Goal: Information Seeking & Learning: Learn about a topic

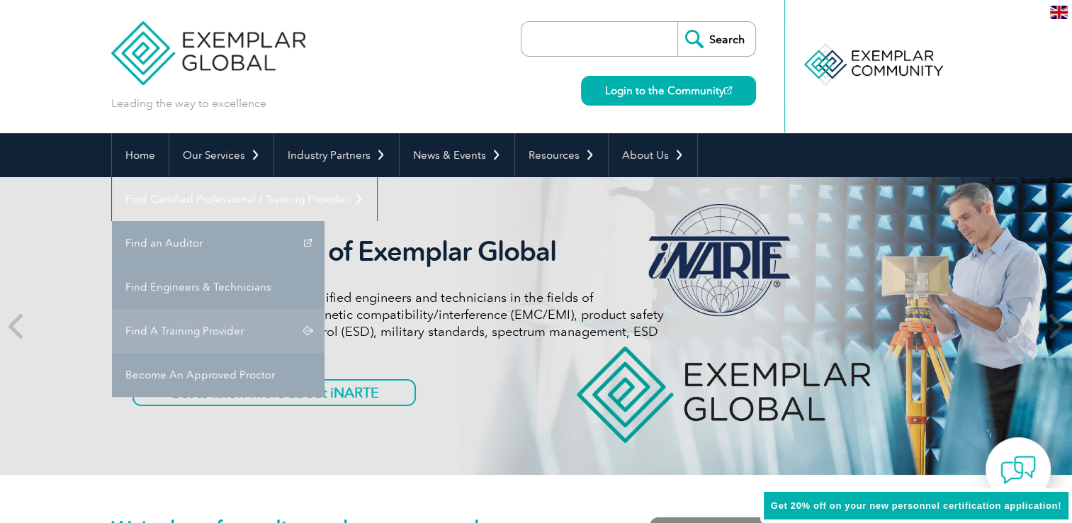
click at [325, 309] on link "Find A Training Provider" at bounding box center [218, 331] width 213 height 44
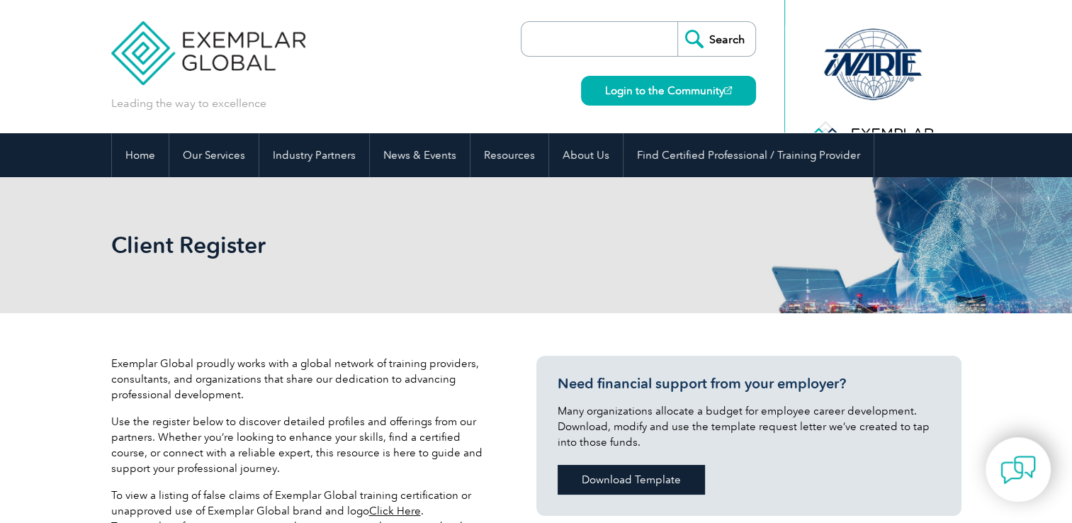
scroll to position [213, 0]
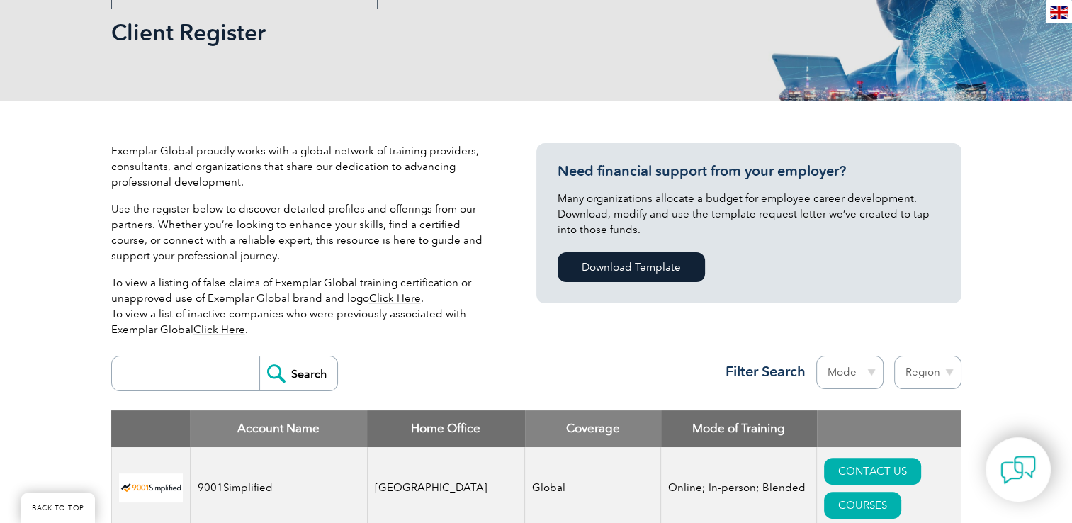
click at [161, 366] on input "search" at bounding box center [189, 374] width 140 height 34
type input "bushido"
click at [308, 381] on input "Search" at bounding box center [298, 374] width 78 height 34
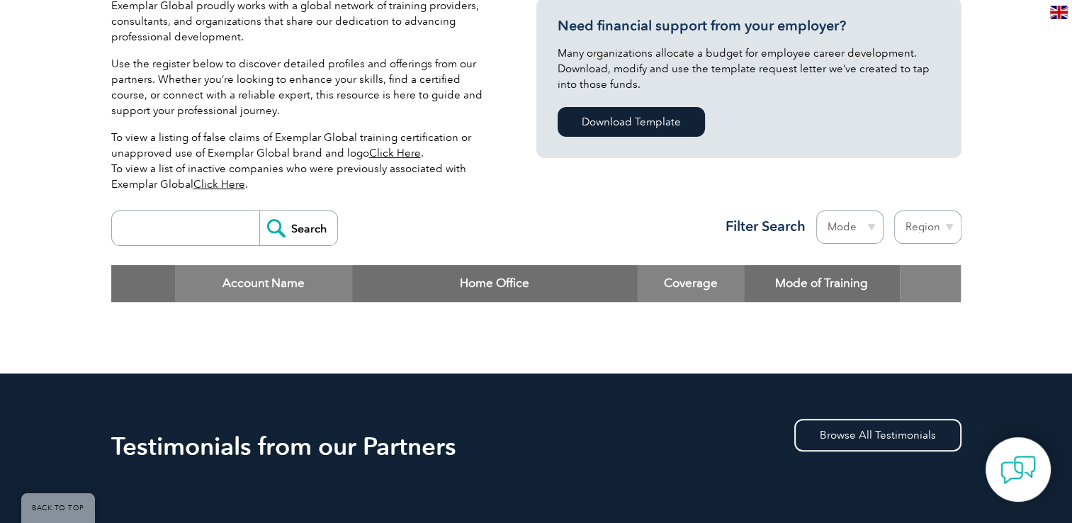
scroll to position [284, 0]
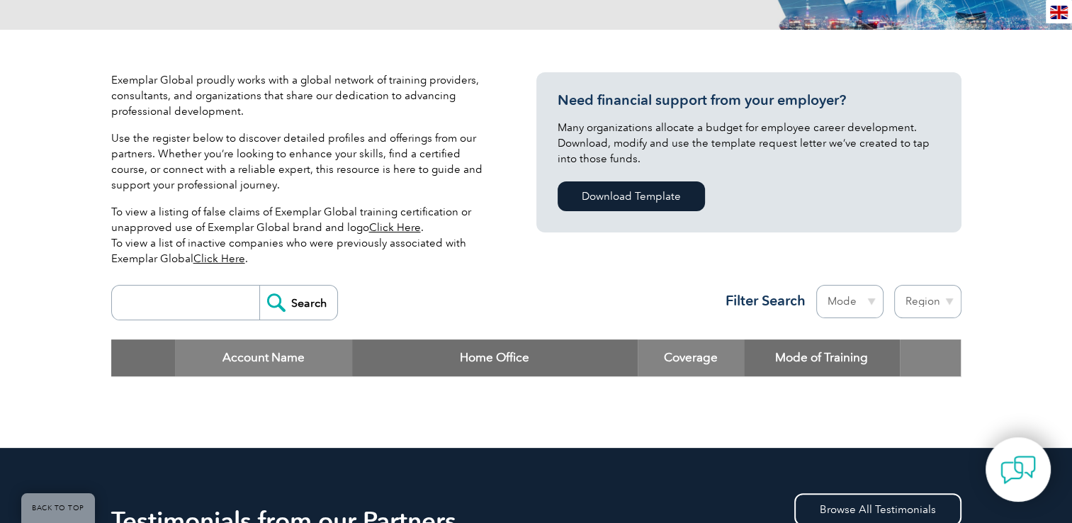
click at [163, 293] on input "search" at bounding box center [189, 303] width 140 height 34
type input "bsi"
click at [306, 308] on input "Search" at bounding box center [298, 303] width 78 height 34
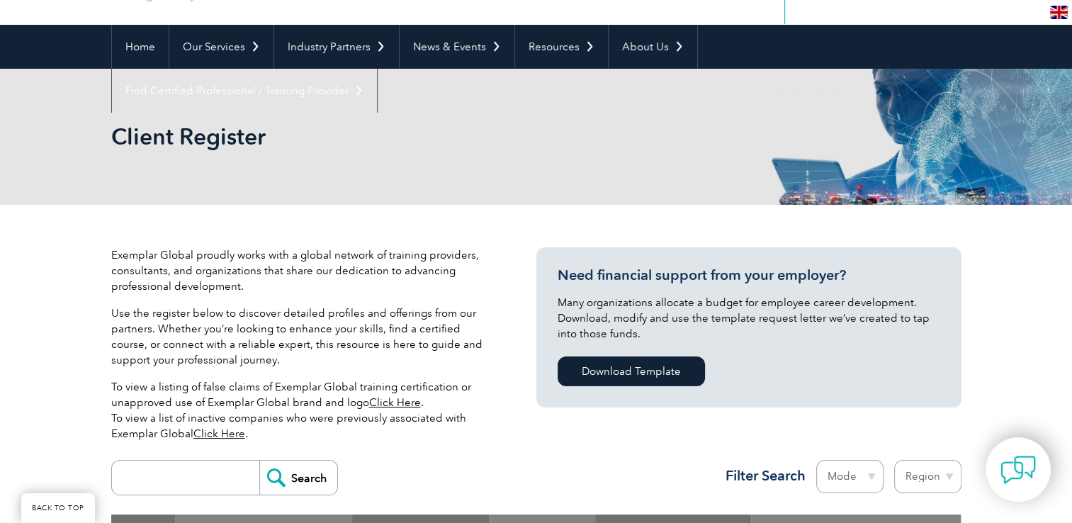
scroll to position [425, 0]
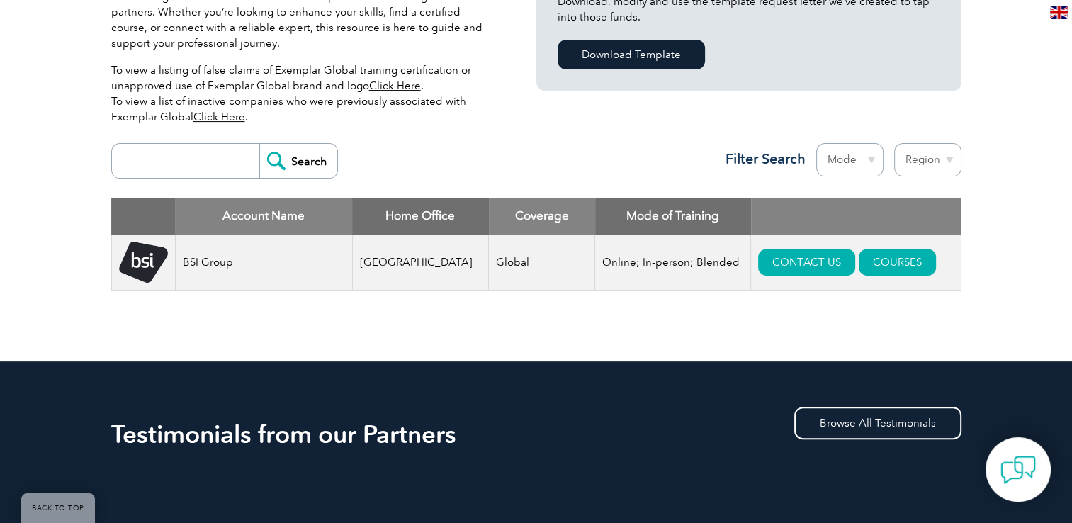
click at [159, 176] on input "search" at bounding box center [189, 161] width 140 height 34
type input "bushidô business acadamy"
click at [313, 160] on input "Search" at bounding box center [298, 161] width 78 height 34
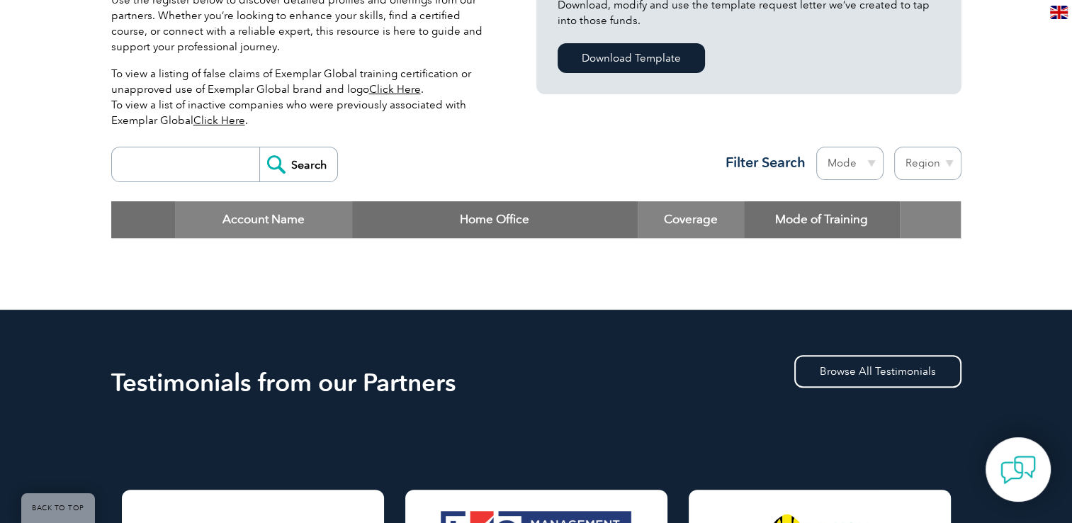
scroll to position [496, 0]
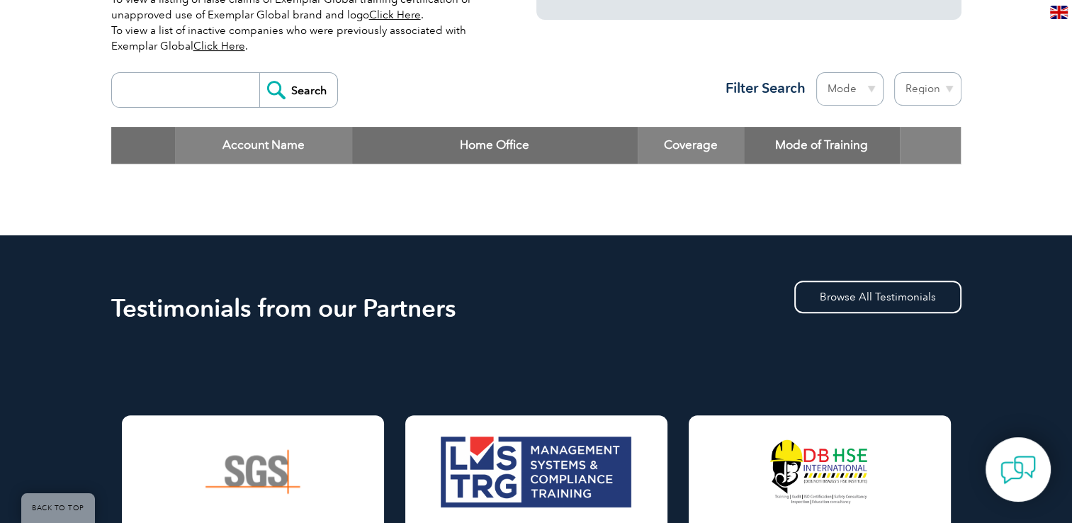
click at [181, 89] on input "search" at bounding box center [189, 90] width 140 height 34
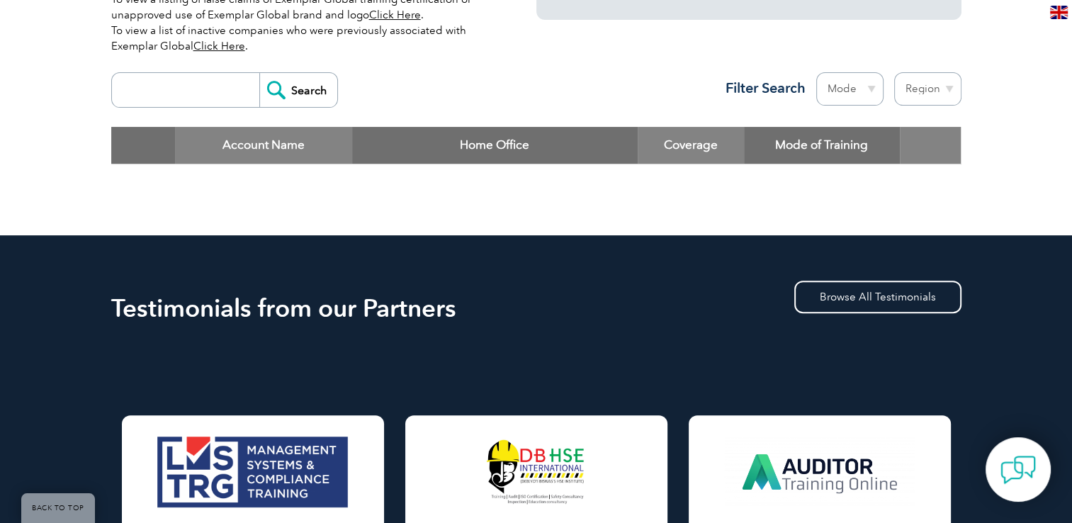
type input "bsi"
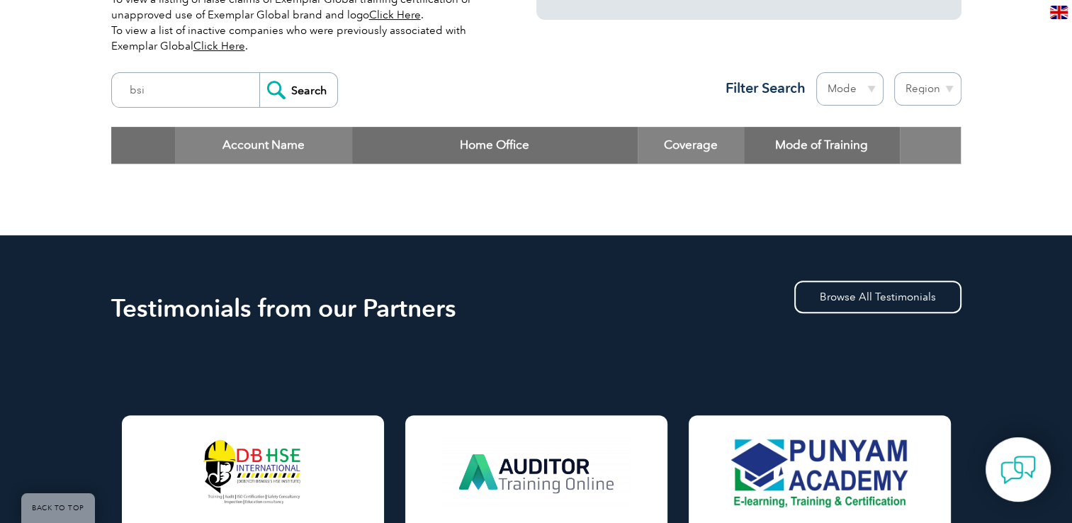
click at [294, 84] on input "Search" at bounding box center [298, 90] width 78 height 34
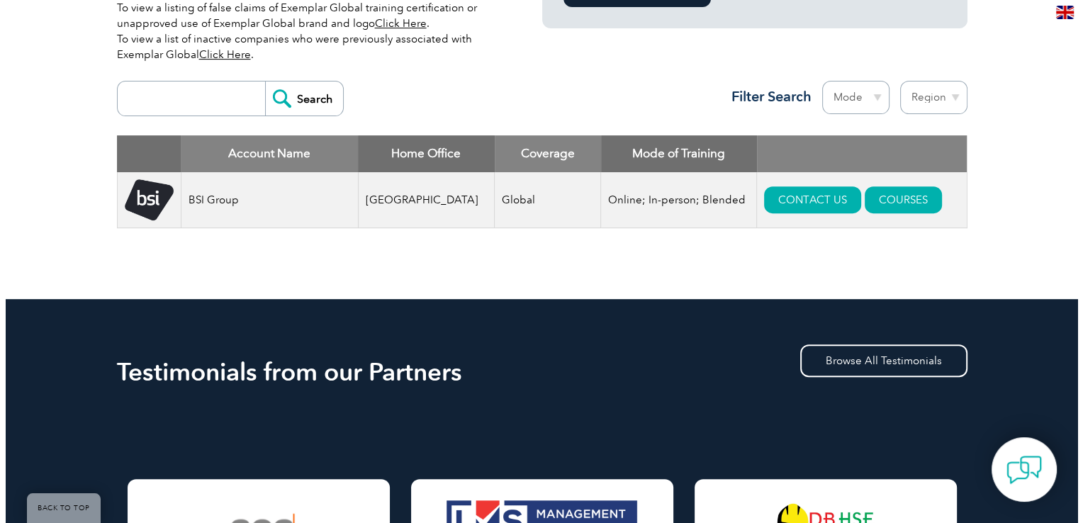
scroll to position [513, 0]
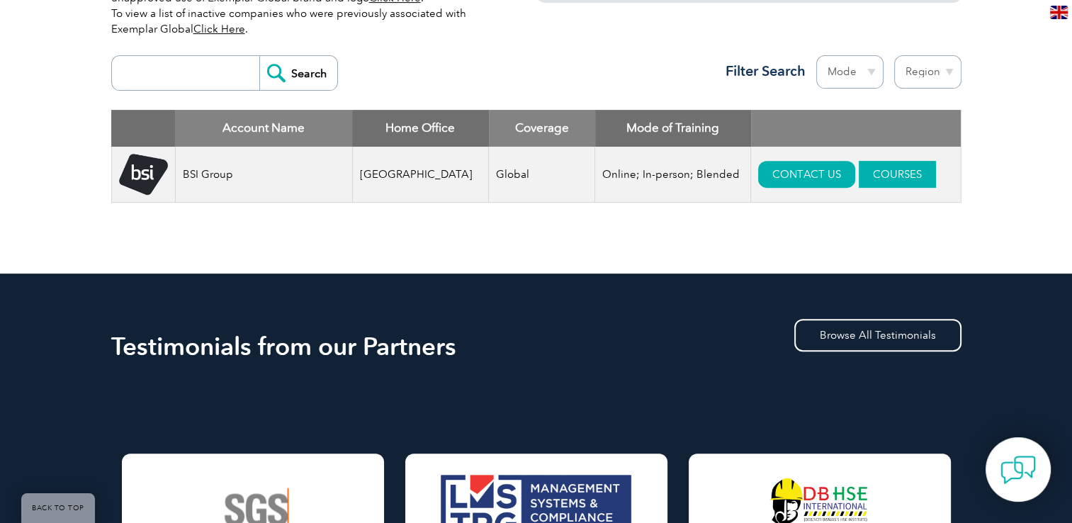
click at [878, 176] on link "COURSES" at bounding box center [897, 174] width 77 height 27
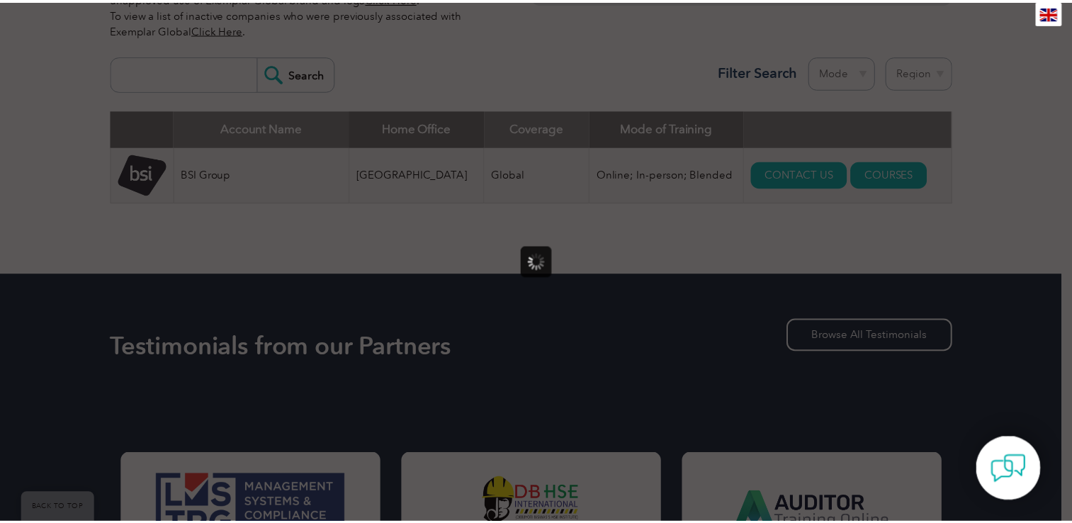
scroll to position [0, 0]
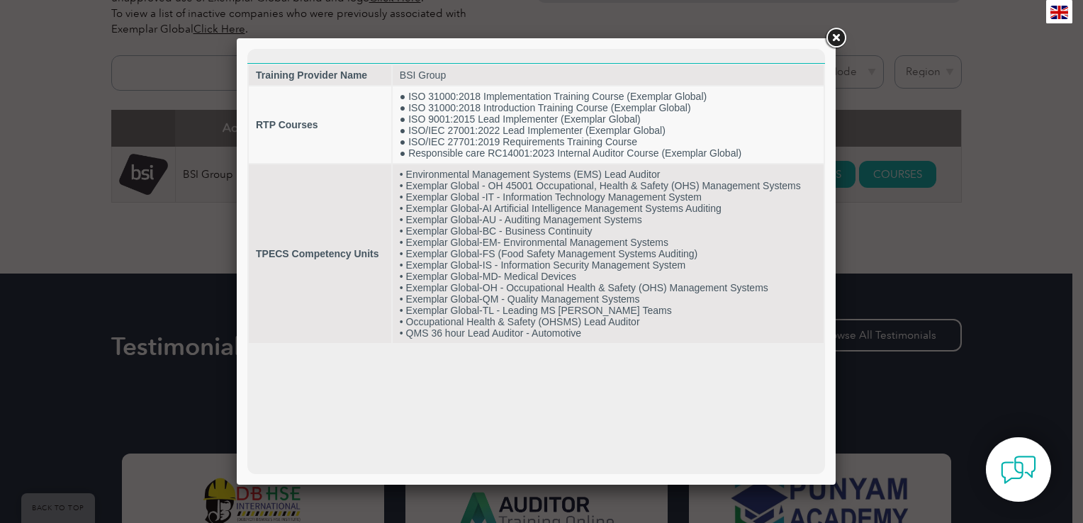
click at [838, 35] on link at bounding box center [836, 39] width 26 height 26
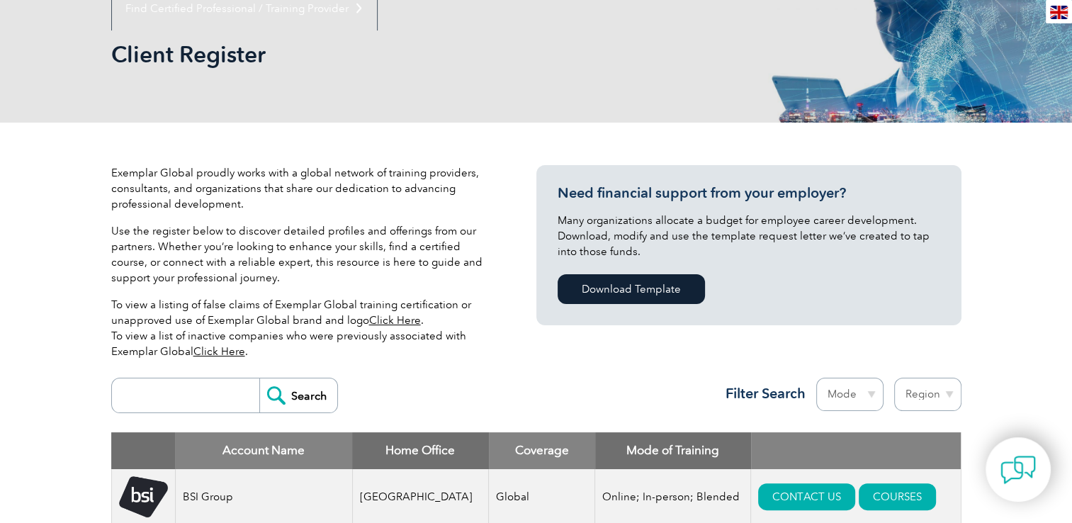
scroll to position [213, 0]
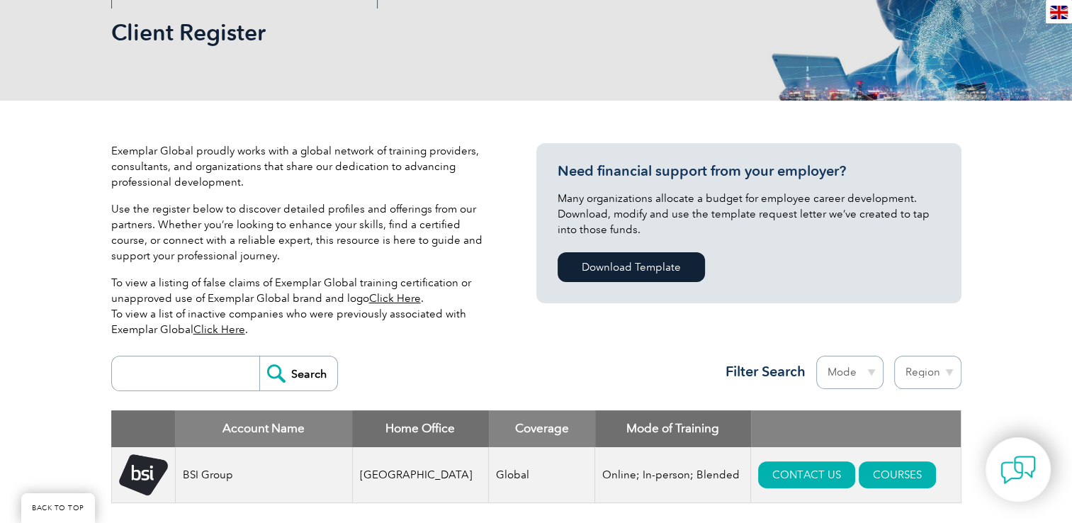
click at [184, 373] on input "search" at bounding box center [189, 374] width 140 height 34
type input "qms"
click at [259, 357] on input "Search" at bounding box center [298, 374] width 78 height 34
click at [315, 373] on input "Search" at bounding box center [298, 374] width 78 height 34
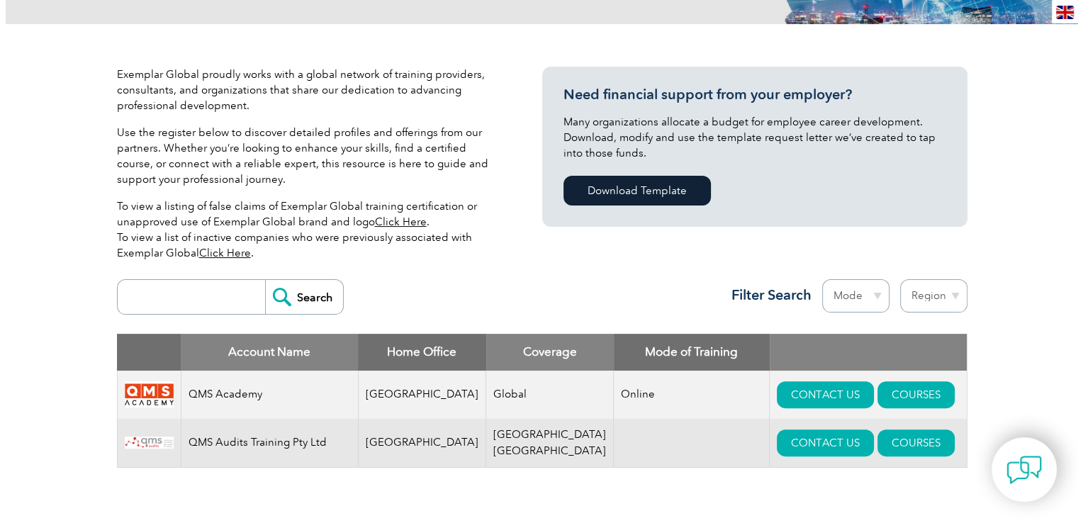
scroll to position [425, 0]
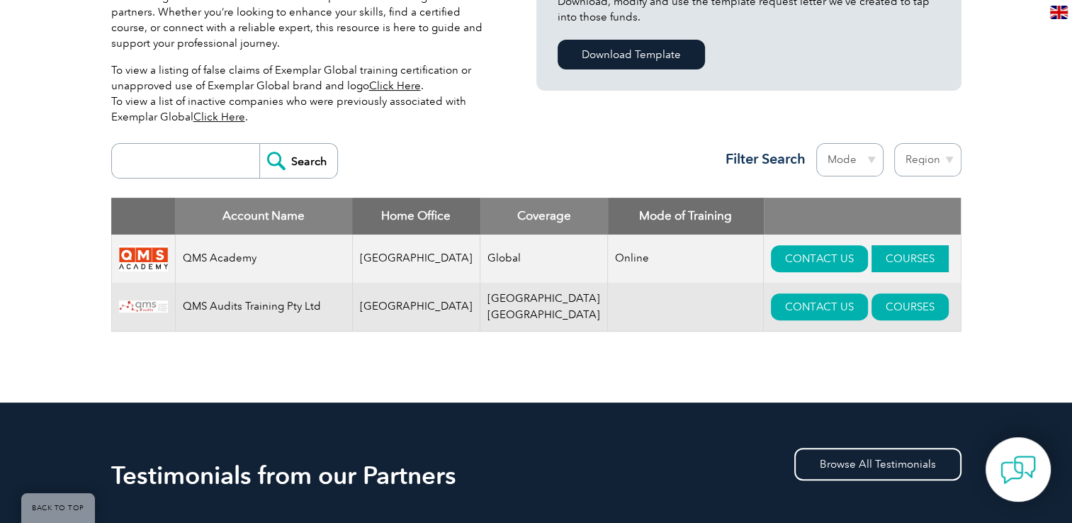
click at [884, 252] on link "COURSES" at bounding box center [910, 258] width 77 height 27
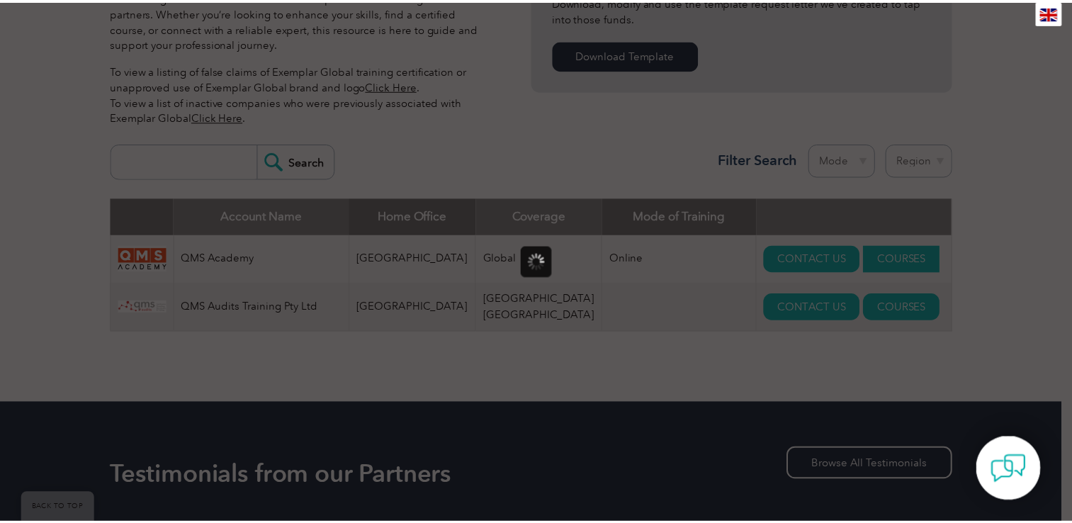
scroll to position [0, 0]
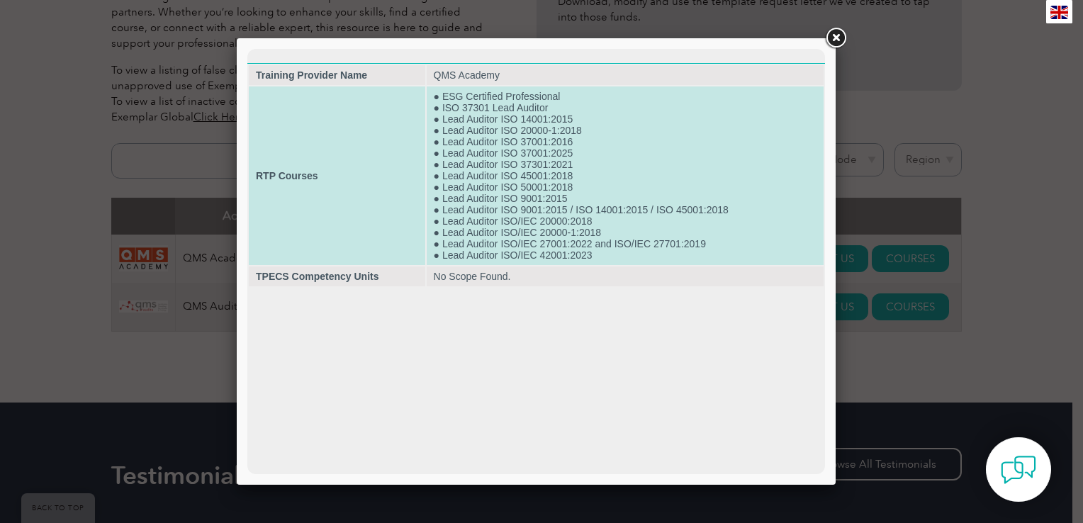
click at [279, 181] on strong "RTP Courses" at bounding box center [287, 175] width 62 height 11
click at [443, 169] on td "● ESG Certified Professional ● ISO 37301 Lead Auditor ● Lead Auditor ISO 14001:…" at bounding box center [625, 175] width 397 height 179
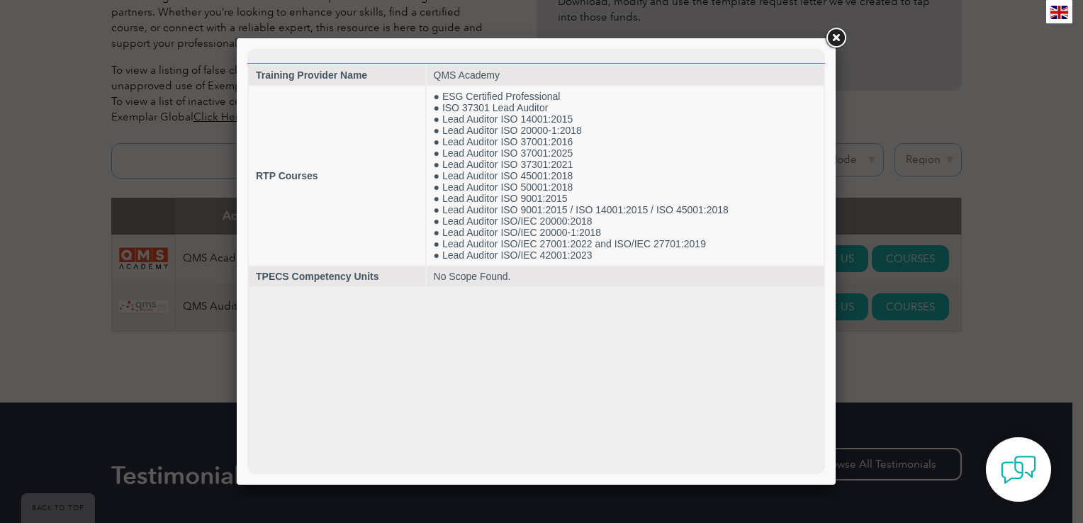
click at [836, 42] on link at bounding box center [836, 39] width 26 height 26
